Goal: Navigation & Orientation: Find specific page/section

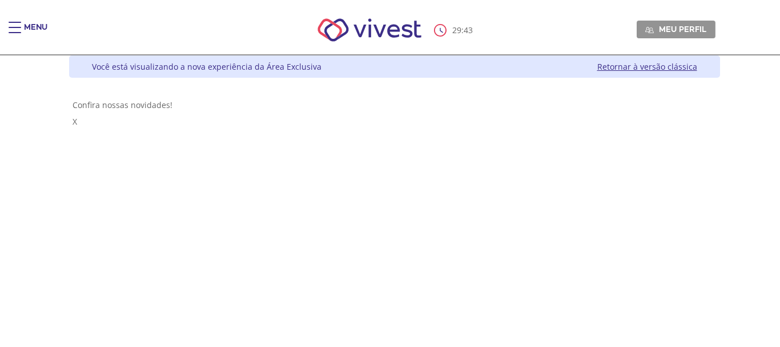
click at [18, 29] on div "Main header" at bounding box center [15, 33] width 13 height 23
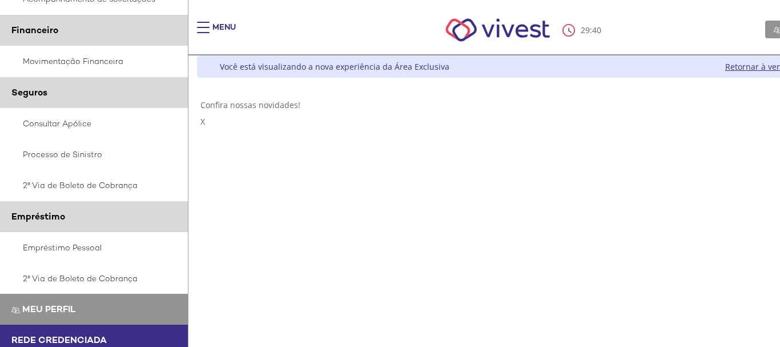
scroll to position [285, 0]
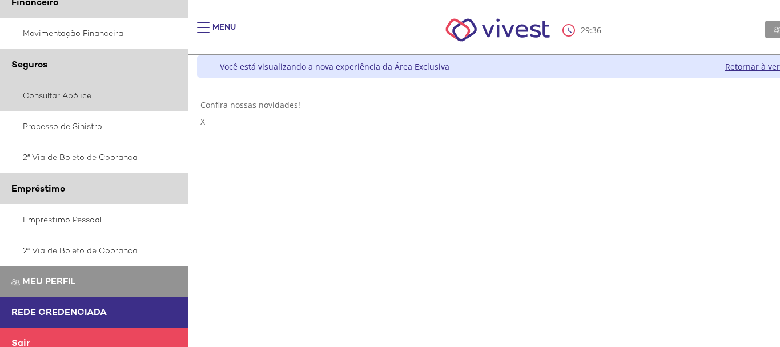
click at [43, 99] on link "Consultar Apólice" at bounding box center [94, 95] width 188 height 31
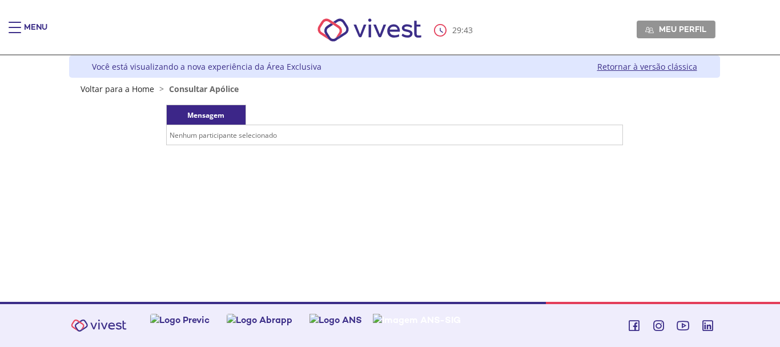
click at [243, 126] on td "Nenhum participante selecionado" at bounding box center [394, 135] width 456 height 20
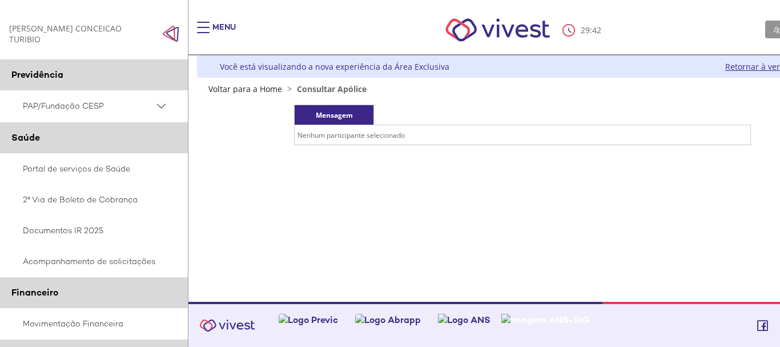
click at [320, 135] on td "Nenhum participante selecionado" at bounding box center [523, 135] width 456 height 20
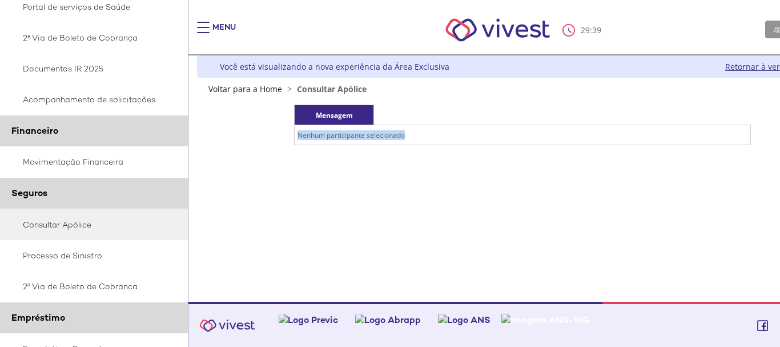
scroll to position [171, 0]
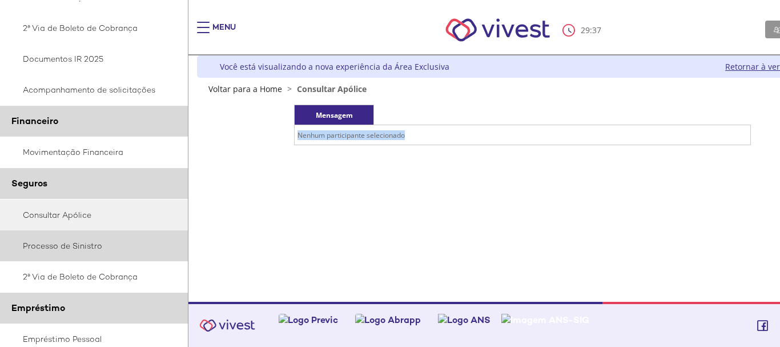
click at [75, 251] on link "Processo de Sinistro" at bounding box center [94, 245] width 188 height 31
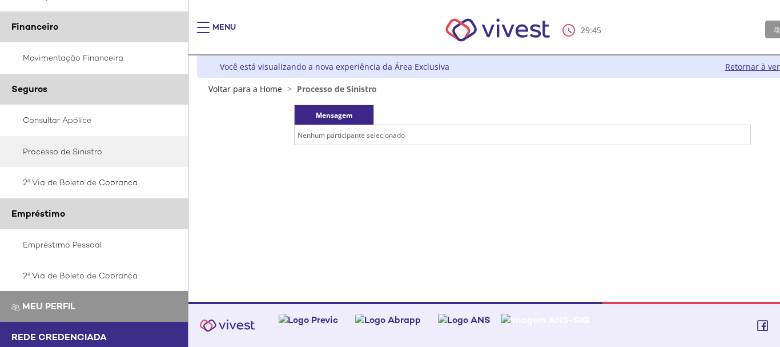
scroll to position [285, 0]
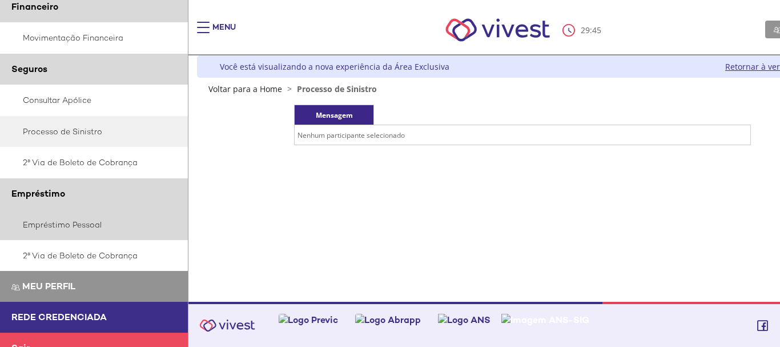
click at [74, 222] on link "Empréstimo Pessoal" at bounding box center [94, 224] width 188 height 31
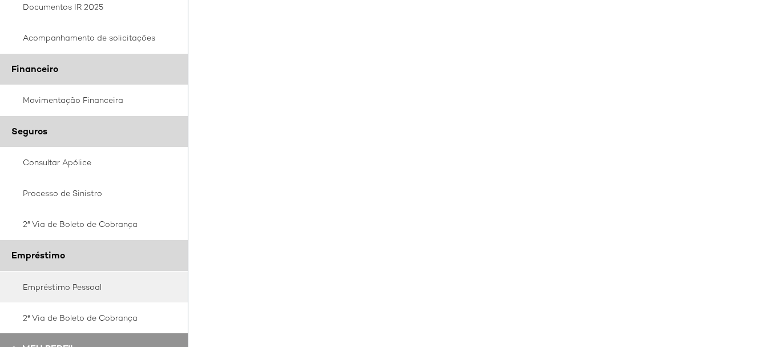
scroll to position [285, 0]
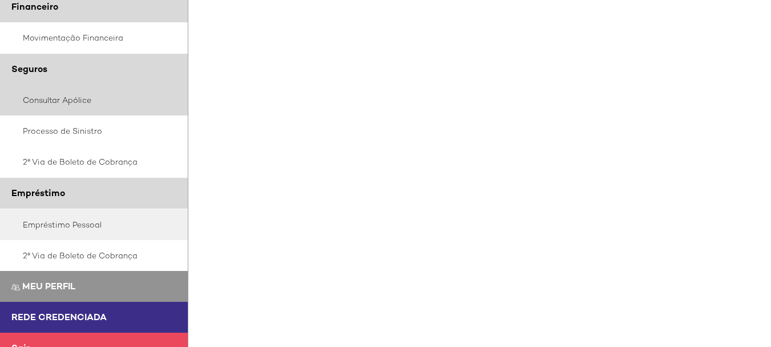
click at [68, 101] on link "Consultar Apólice" at bounding box center [94, 100] width 188 height 31
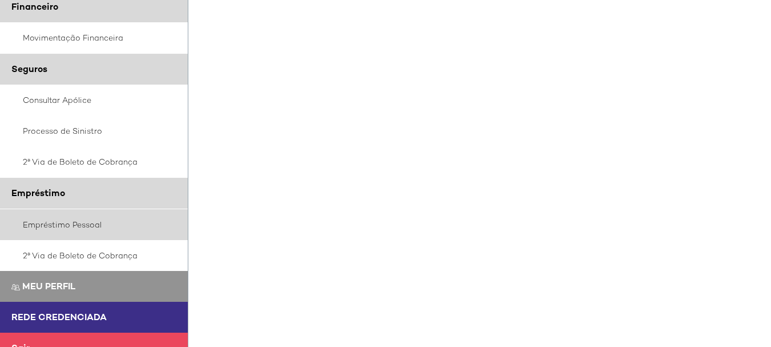
click at [51, 222] on link "Empréstimo Pessoal" at bounding box center [94, 224] width 188 height 31
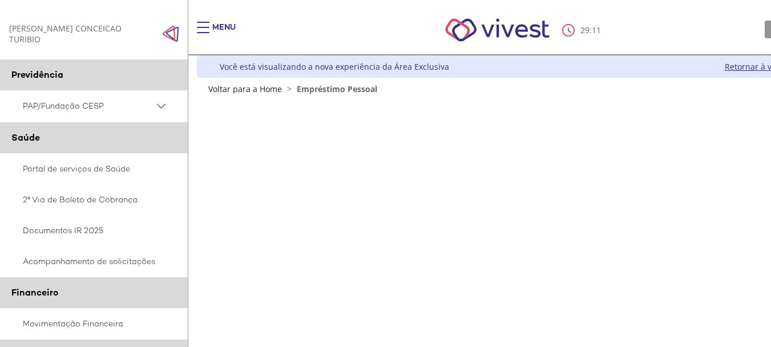
click at [741, 63] on link "Retornar à versão clássica" at bounding box center [775, 66] width 100 height 11
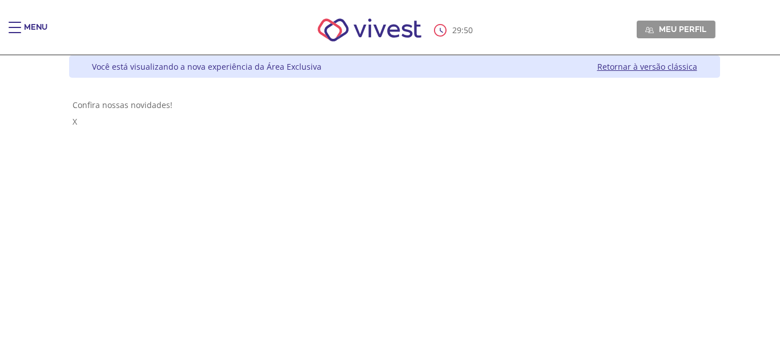
click at [670, 63] on link "Retornar à versão clássica" at bounding box center [647, 66] width 100 height 11
